Goal: Check status: Check status

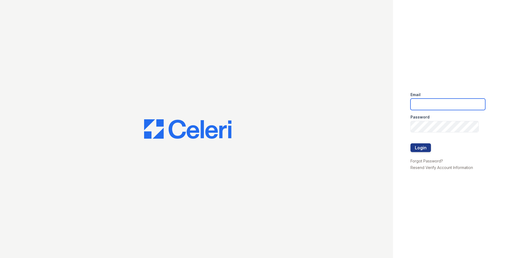
click at [448, 108] on input "email" at bounding box center [447, 104] width 75 height 11
type input "acarrillo@trinity-pm.com"
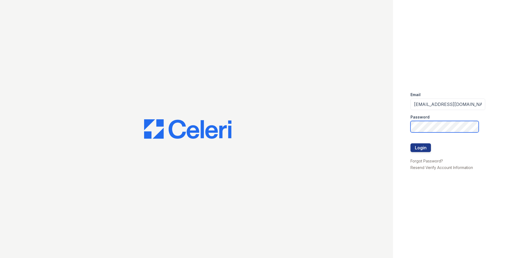
click at [410, 143] on button "Login" at bounding box center [420, 147] width 20 height 9
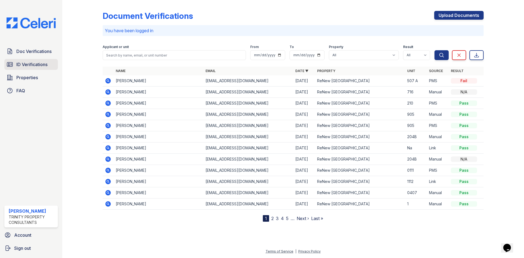
click at [37, 65] on span "ID Verifications" at bounding box center [31, 64] width 31 height 7
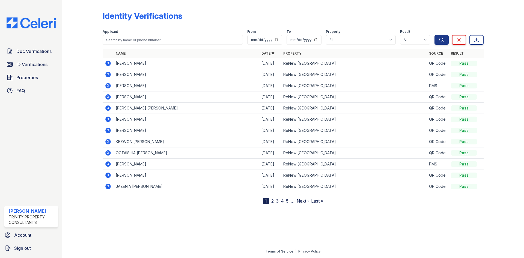
click at [108, 63] on icon at bounding box center [107, 62] width 1 height 1
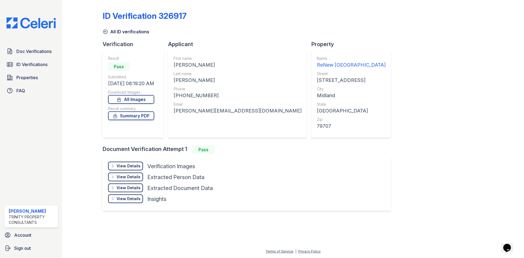
click at [82, 86] on div at bounding box center [87, 110] width 32 height 216
